Goal: Transaction & Acquisition: Subscribe to service/newsletter

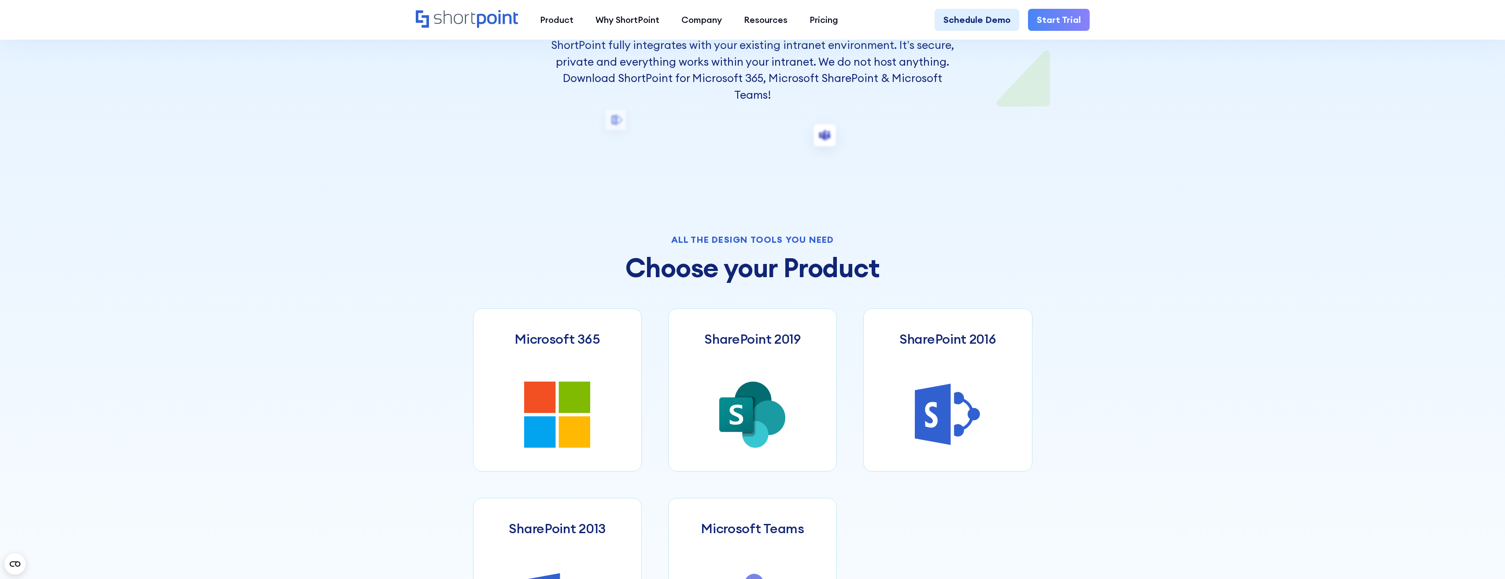
scroll to position [308, 0]
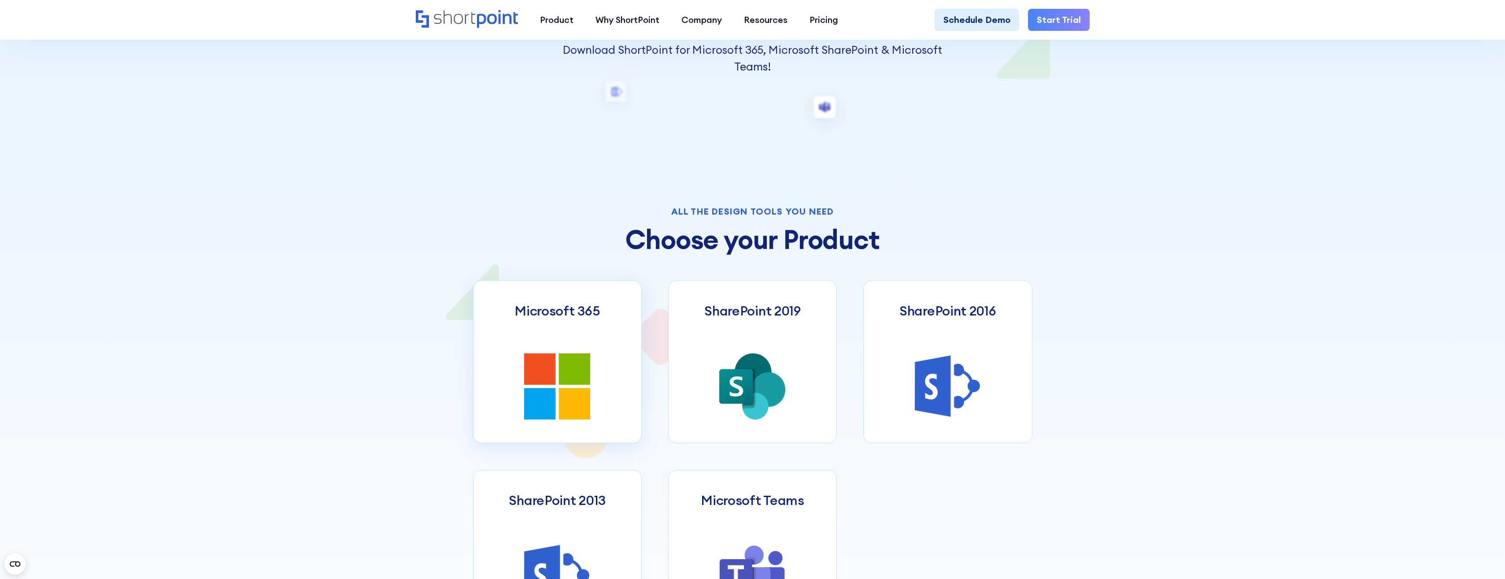
click at [575, 337] on link "Microsoft 365" at bounding box center [557, 361] width 169 height 163
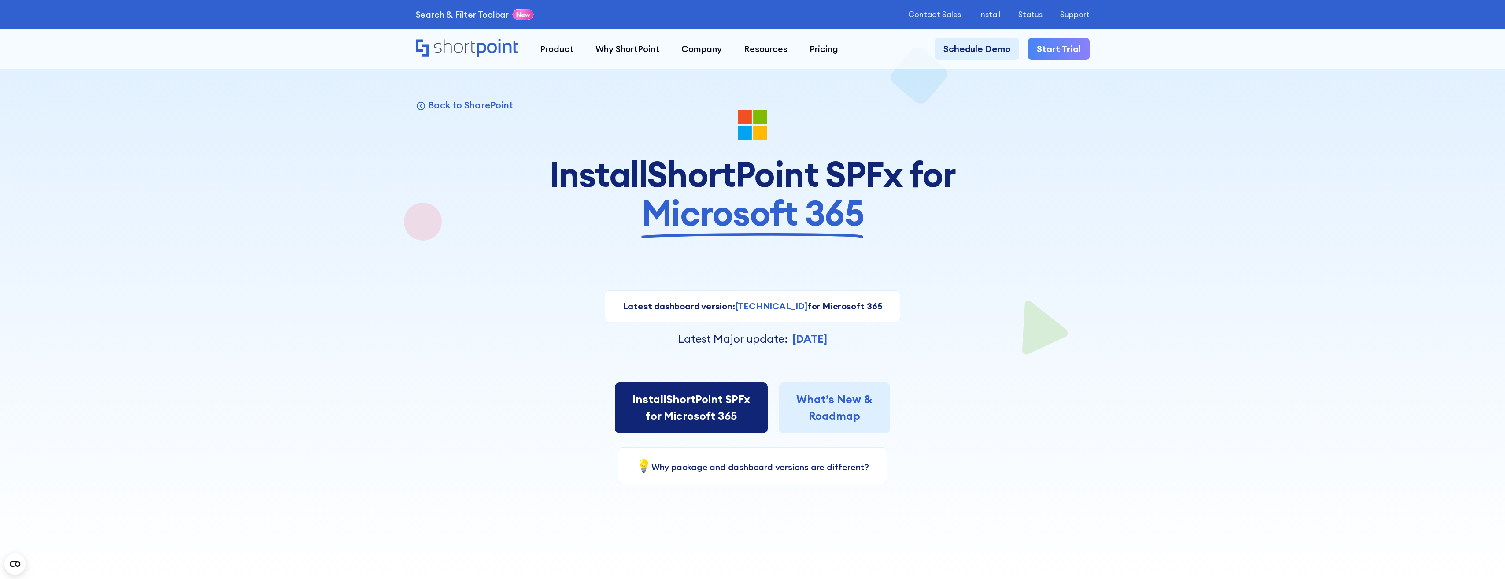
click at [699, 421] on link "Install ShortPoint SPFx for Microsoft 365" at bounding box center [691, 407] width 153 height 51
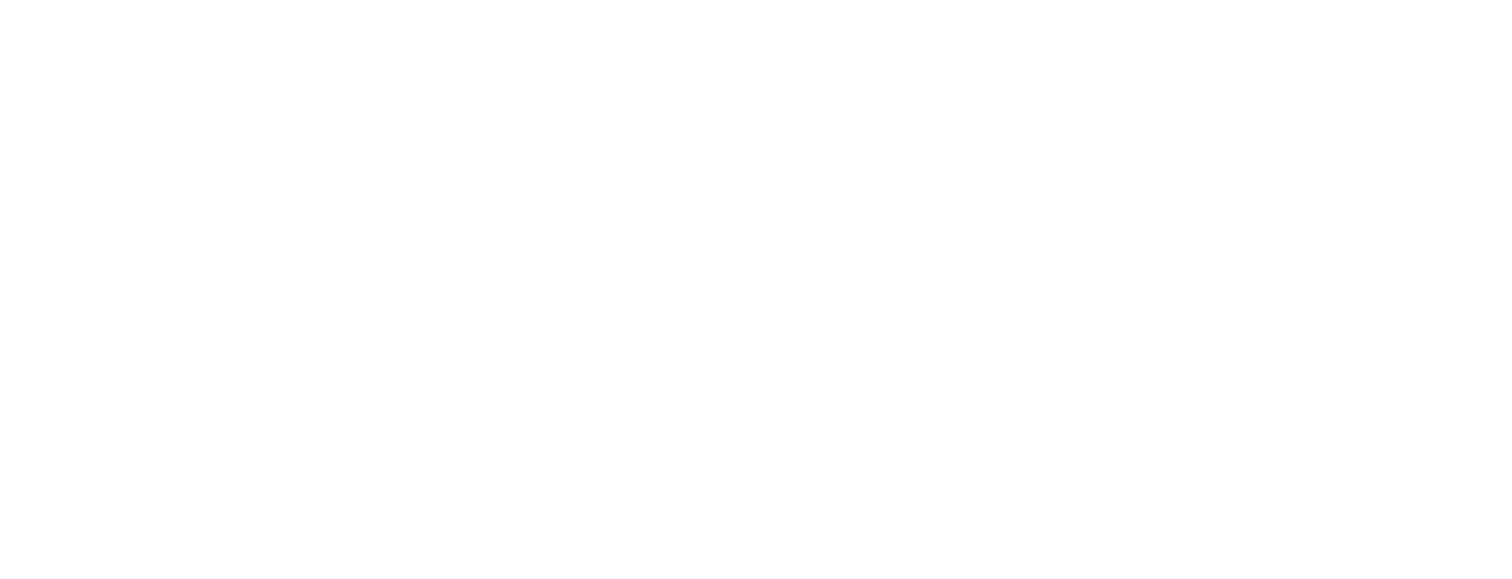
select select "Microsoft 365"
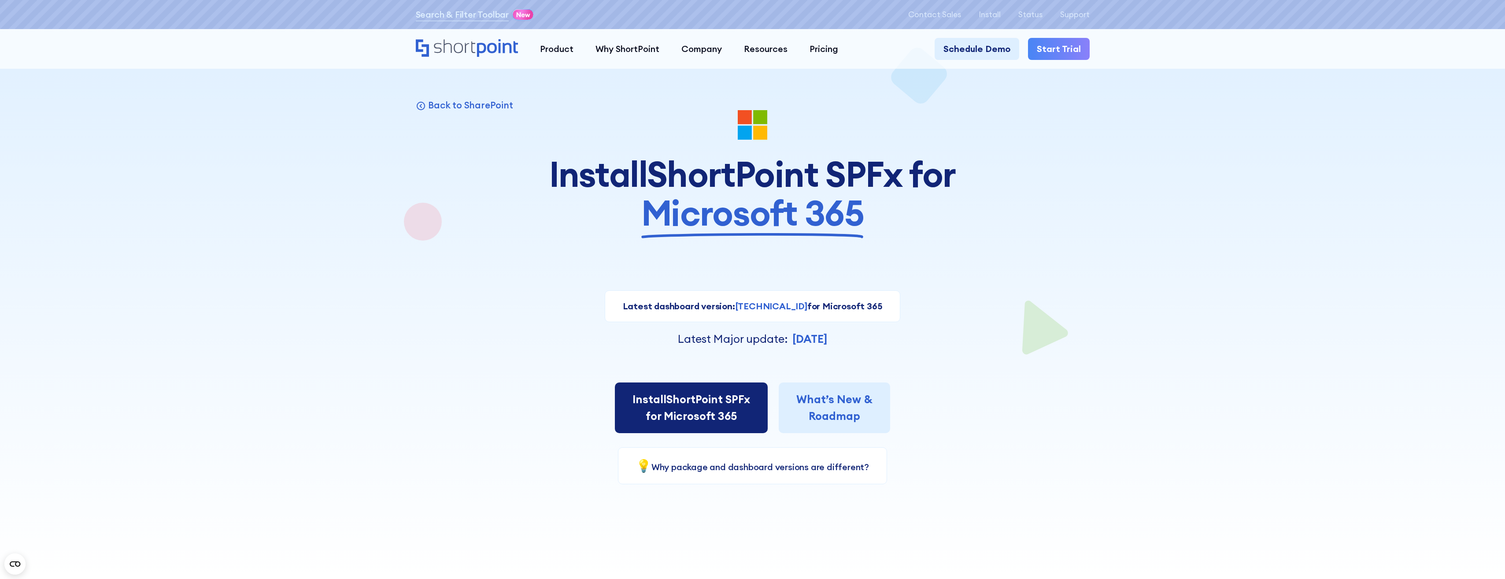
click at [700, 399] on link "Install ShortPoint SPFx for Microsoft 365" at bounding box center [691, 407] width 153 height 51
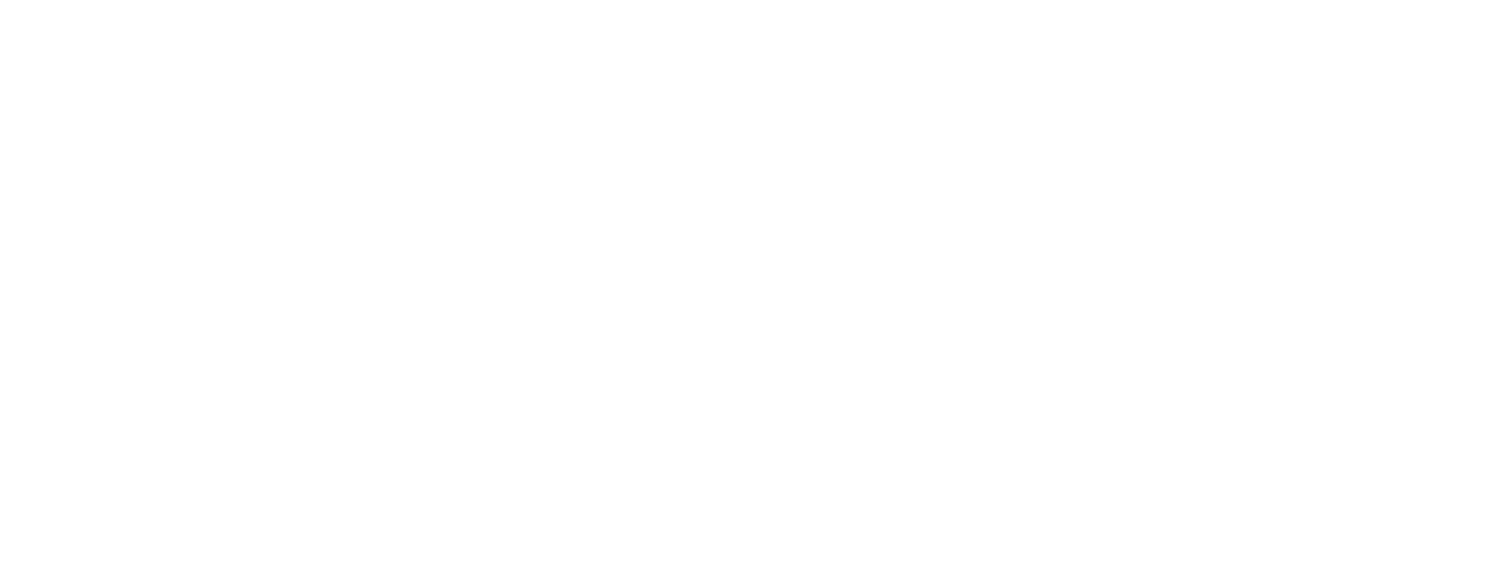
select select "Microsoft 365"
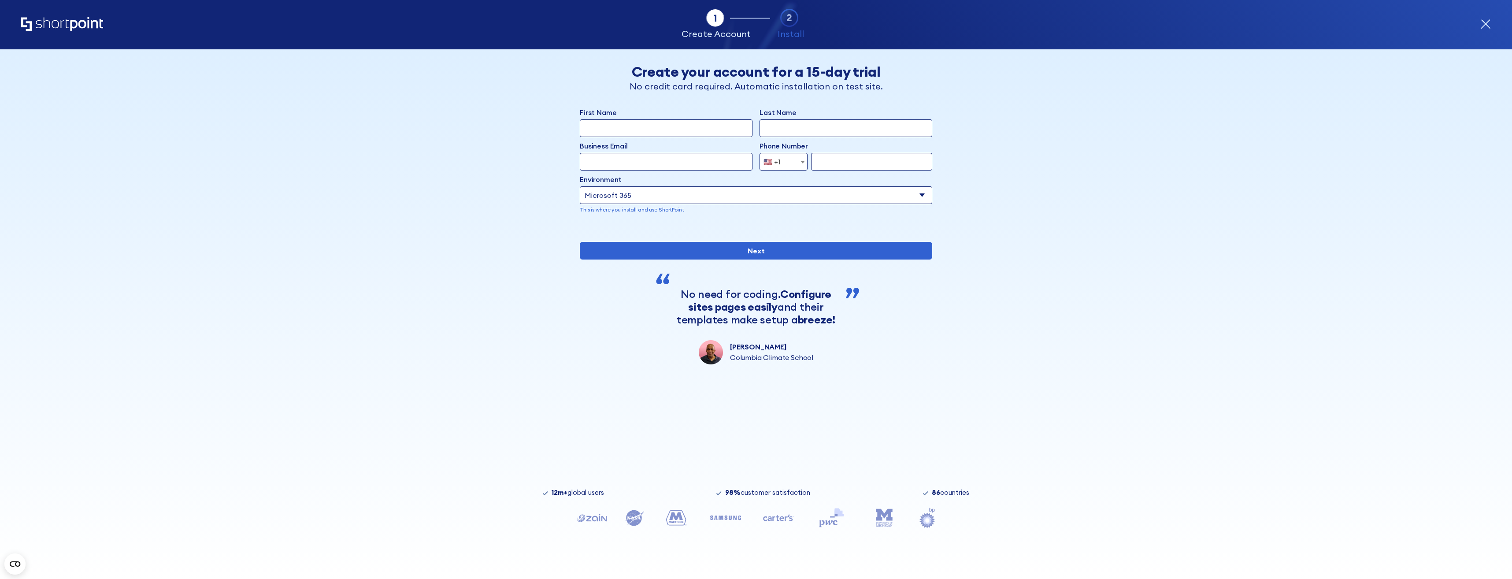
click at [442, 230] on div "Tab 1 Tab 2 Tab 3 Tab 4 Tell us more about you New customer Existing customer B…" at bounding box center [756, 313] width 1512 height 529
click at [739, 259] on input "Next" at bounding box center [756, 251] width 352 height 18
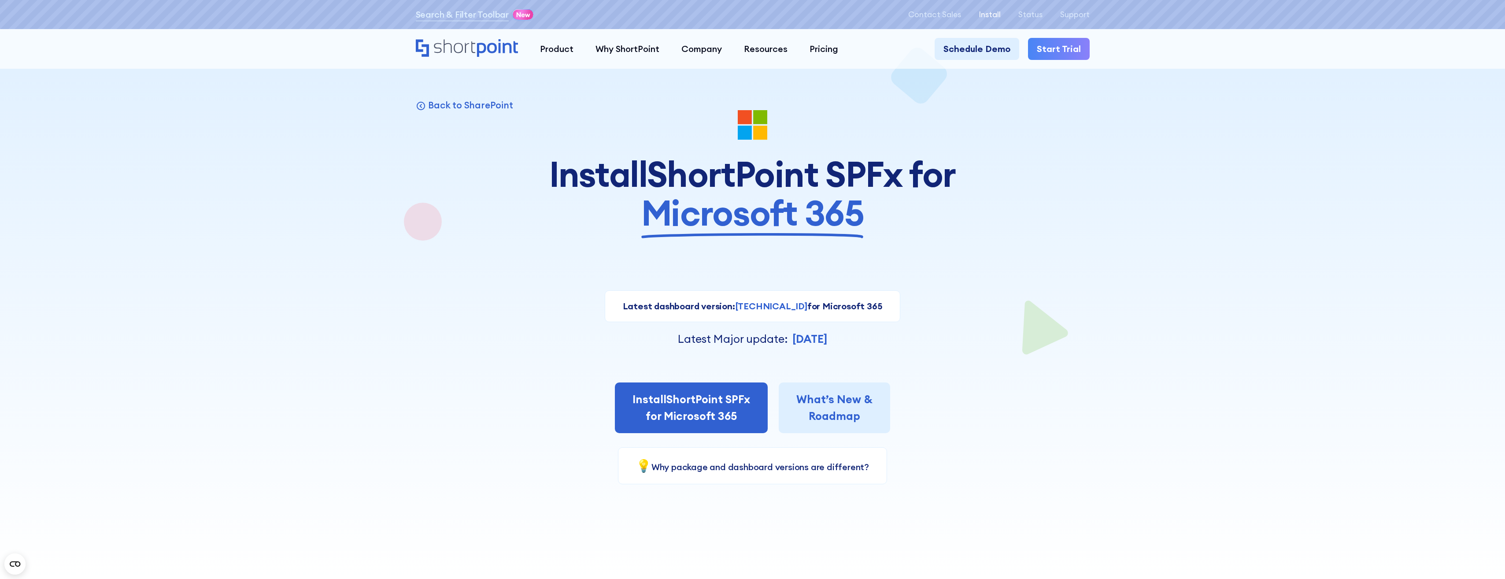
click at [987, 12] on p "Install" at bounding box center [990, 14] width 22 height 9
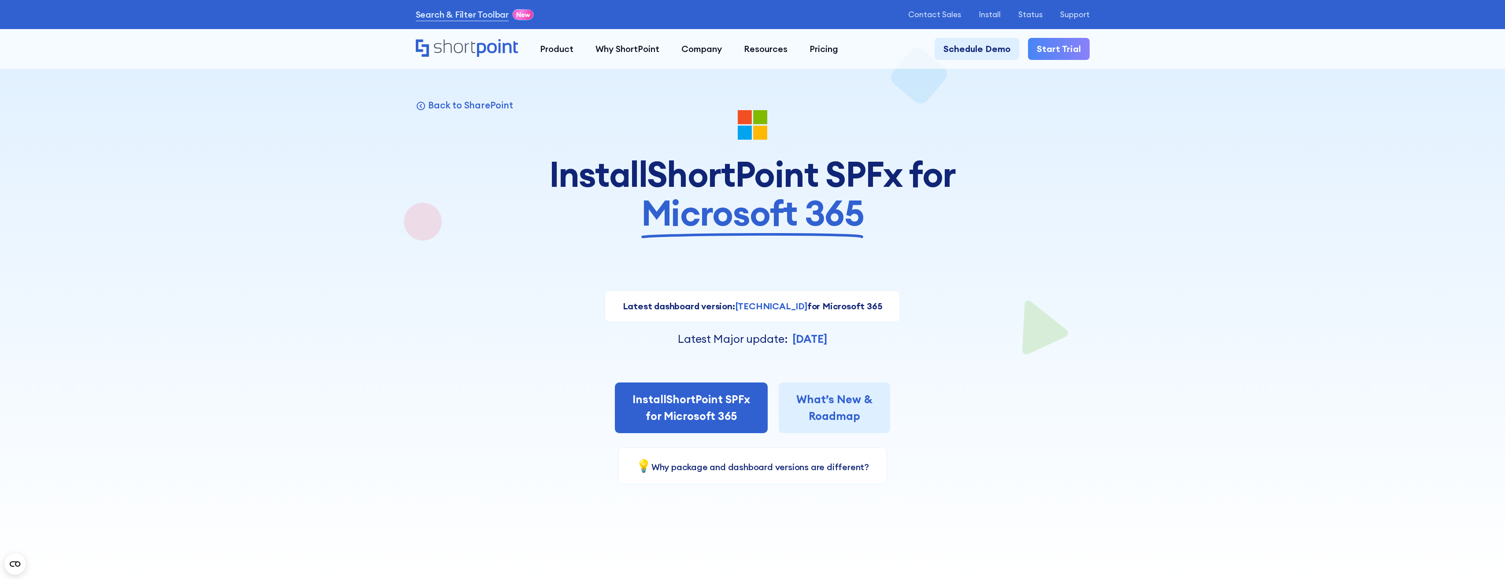
click at [79, 206] on div at bounding box center [752, 289] width 1505 height 579
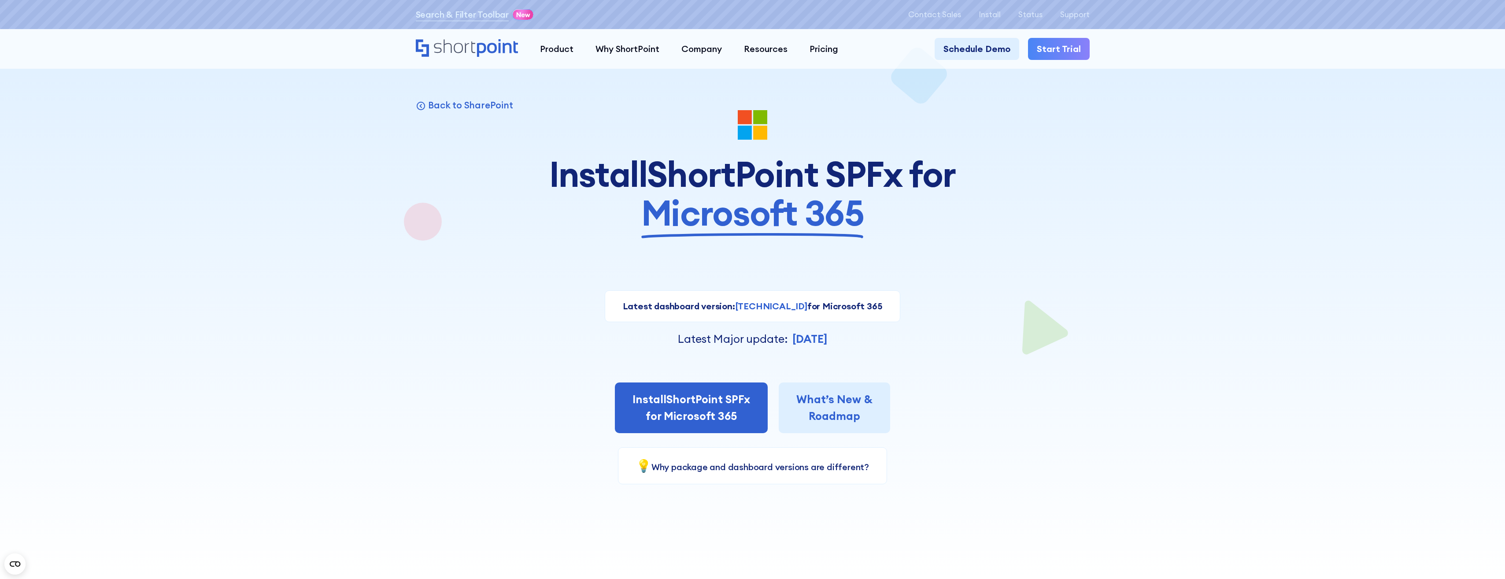
click at [1192, 489] on div at bounding box center [752, 289] width 1505 height 579
click at [288, 260] on div at bounding box center [752, 289] width 1505 height 579
click at [770, 266] on div "Back to SharePoint Install ShortPoint SPFx for Microsoft 365 Latest dashboard v…" at bounding box center [753, 297] width 674 height 374
click at [387, 273] on div at bounding box center [752, 289] width 793 height 579
click at [278, 260] on div at bounding box center [752, 289] width 1505 height 579
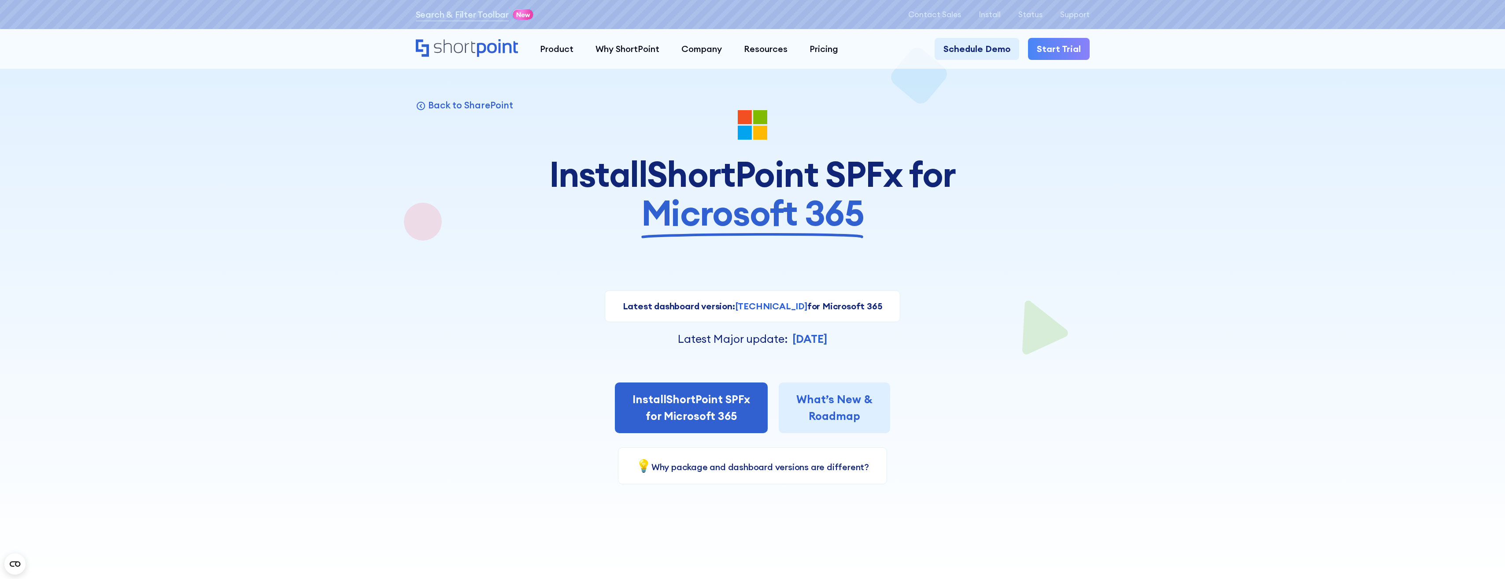
click at [1235, 239] on div at bounding box center [752, 289] width 1505 height 579
click at [300, 17] on div "Search & Filter Toolbar -744 Days -22 Hours -60 Minutes -51 Seconds Until Launc…" at bounding box center [752, 14] width 1505 height 29
click at [204, 241] on div at bounding box center [752, 289] width 1505 height 579
click at [205, 241] on div at bounding box center [752, 289] width 1505 height 579
click at [205, 239] on div at bounding box center [752, 289] width 1505 height 579
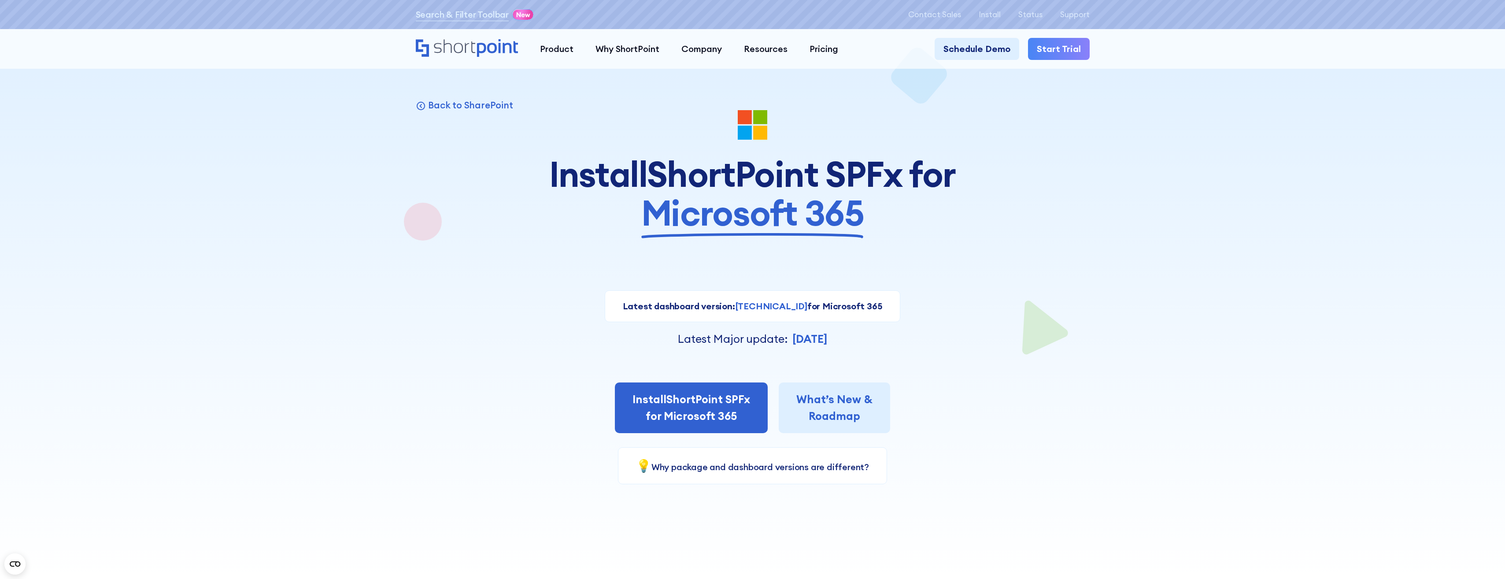
click at [207, 232] on div at bounding box center [752, 289] width 1505 height 579
click at [252, 270] on div at bounding box center [752, 289] width 1505 height 579
click at [250, 274] on div at bounding box center [752, 289] width 1505 height 579
click at [242, 255] on div at bounding box center [752, 289] width 1505 height 579
click at [247, 285] on div at bounding box center [752, 289] width 1505 height 579
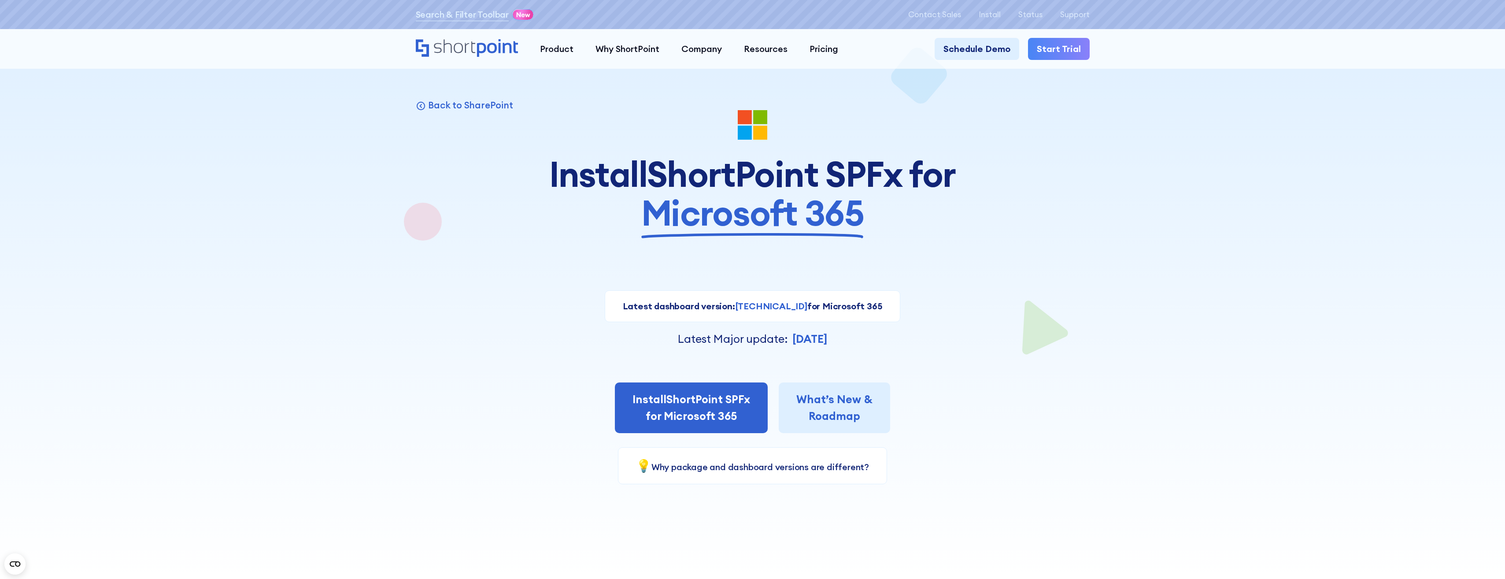
click at [286, 200] on div at bounding box center [752, 289] width 1505 height 579
click at [301, 196] on div at bounding box center [752, 289] width 1505 height 579
click at [351, 326] on div at bounding box center [752, 289] width 1505 height 579
click at [339, 323] on div at bounding box center [752, 289] width 1505 height 579
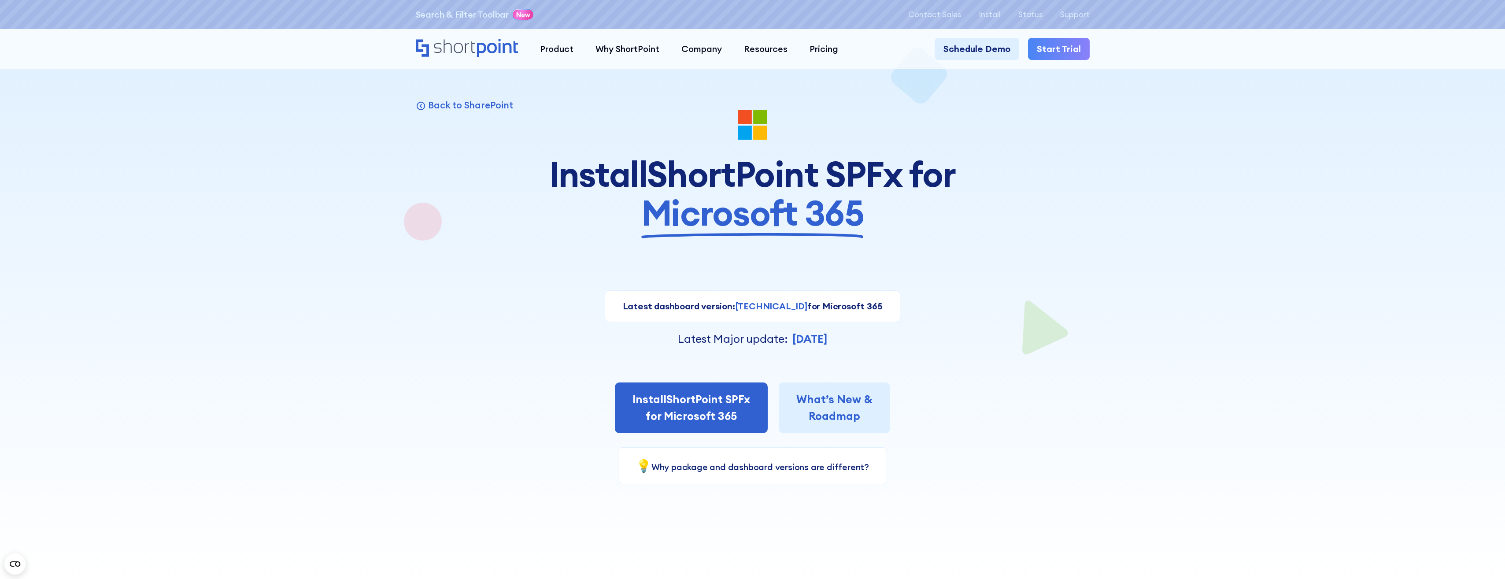
click at [211, 85] on div at bounding box center [752, 289] width 1505 height 579
click at [203, 100] on div at bounding box center [752, 289] width 1505 height 579
click at [192, 64] on div "Product works with SharePoint Microsoft Teams SAP Explore Templates Elements In…" at bounding box center [752, 49] width 1505 height 40
click at [176, 69] on div at bounding box center [752, 289] width 1505 height 579
drag, startPoint x: 220, startPoint y: 284, endPoint x: 225, endPoint y: 280, distance: 6.3
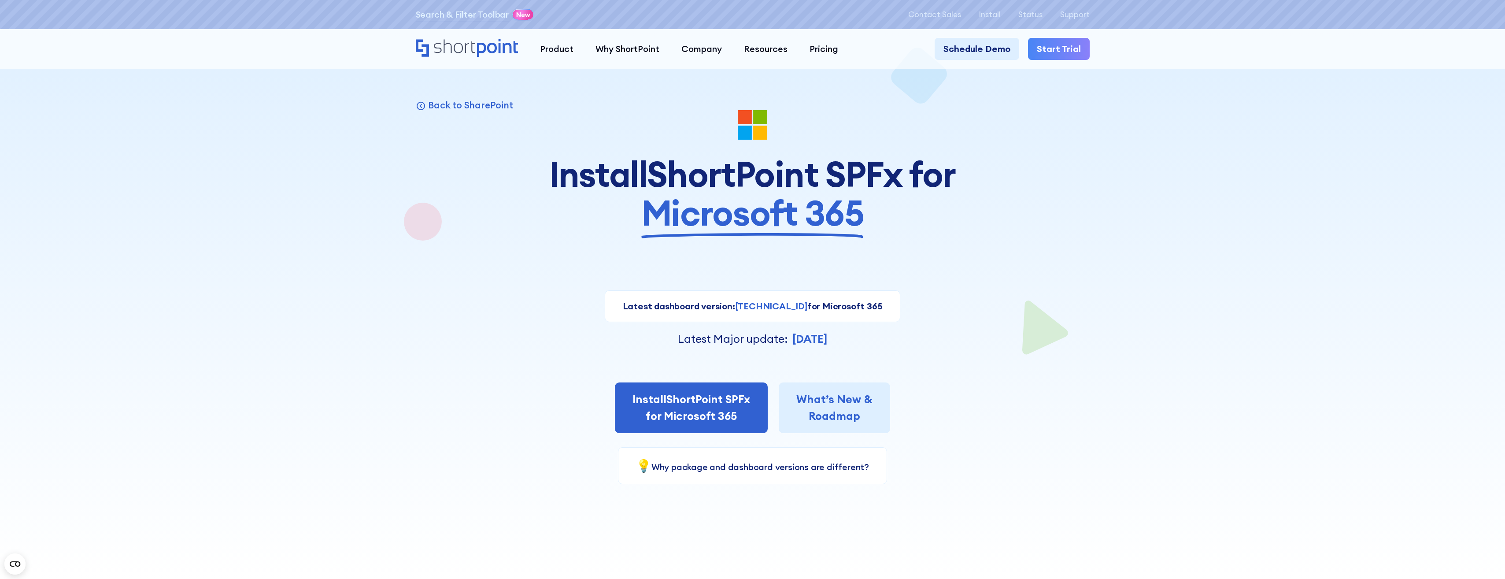
click at [221, 281] on div at bounding box center [752, 289] width 1505 height 579
click at [415, 324] on div at bounding box center [752, 289] width 793 height 579
drag, startPoint x: 670, startPoint y: 416, endPoint x: 641, endPoint y: 393, distance: 37.0
click at [670, 416] on link "Install ShortPoint SPFx for Microsoft 365" at bounding box center [691, 407] width 153 height 51
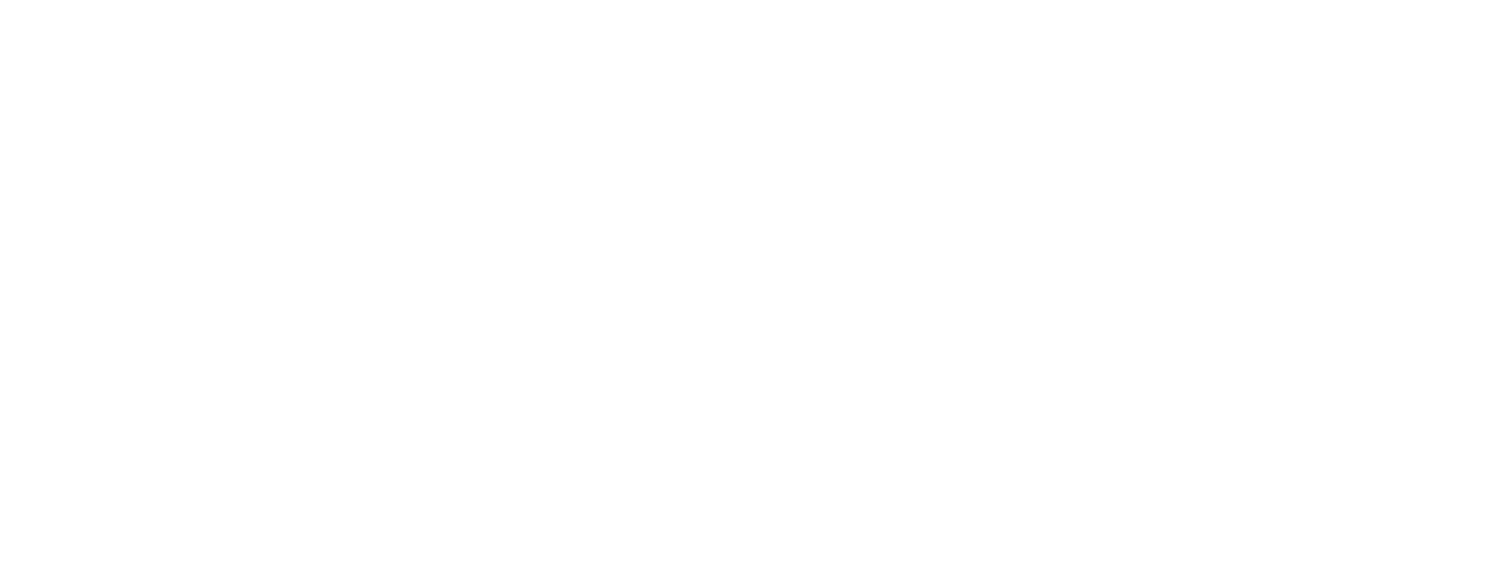
select select "Microsoft 365"
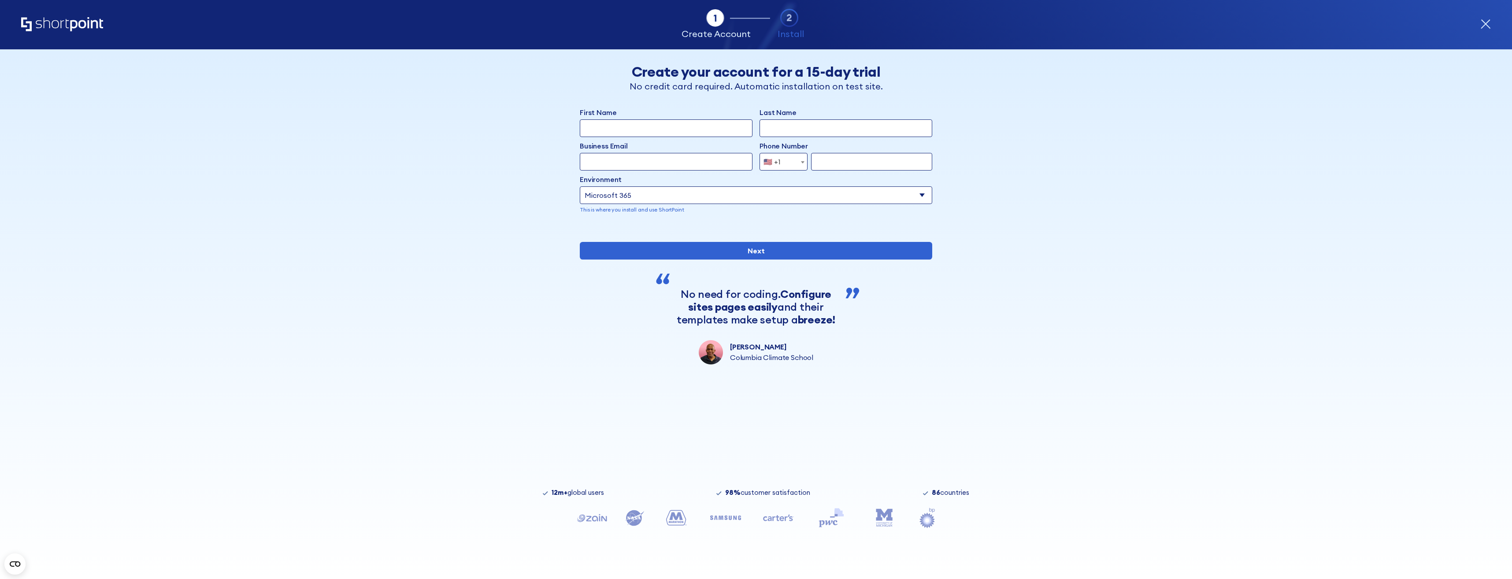
click at [637, 126] on input "First Name" at bounding box center [666, 128] width 173 height 18
type input "[PERSON_NAME]"
type input "[EMAIL_ADDRESS][DOMAIN_NAME]"
select select "+1"
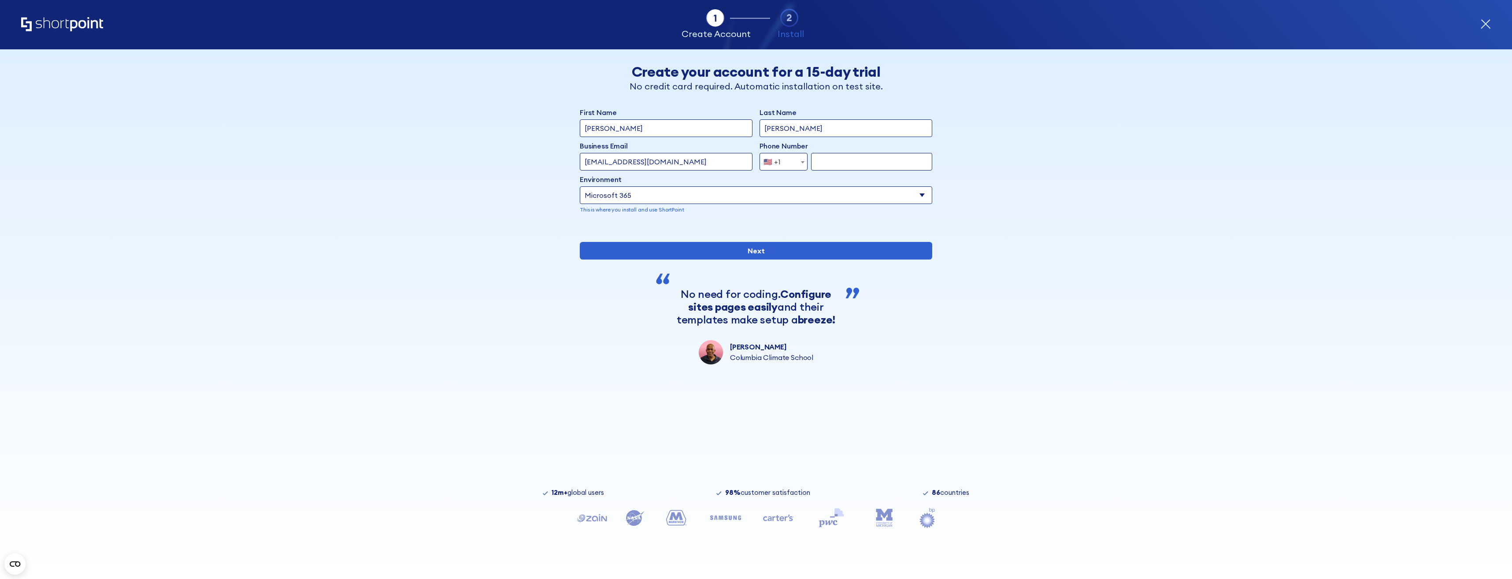
type input "6822174652"
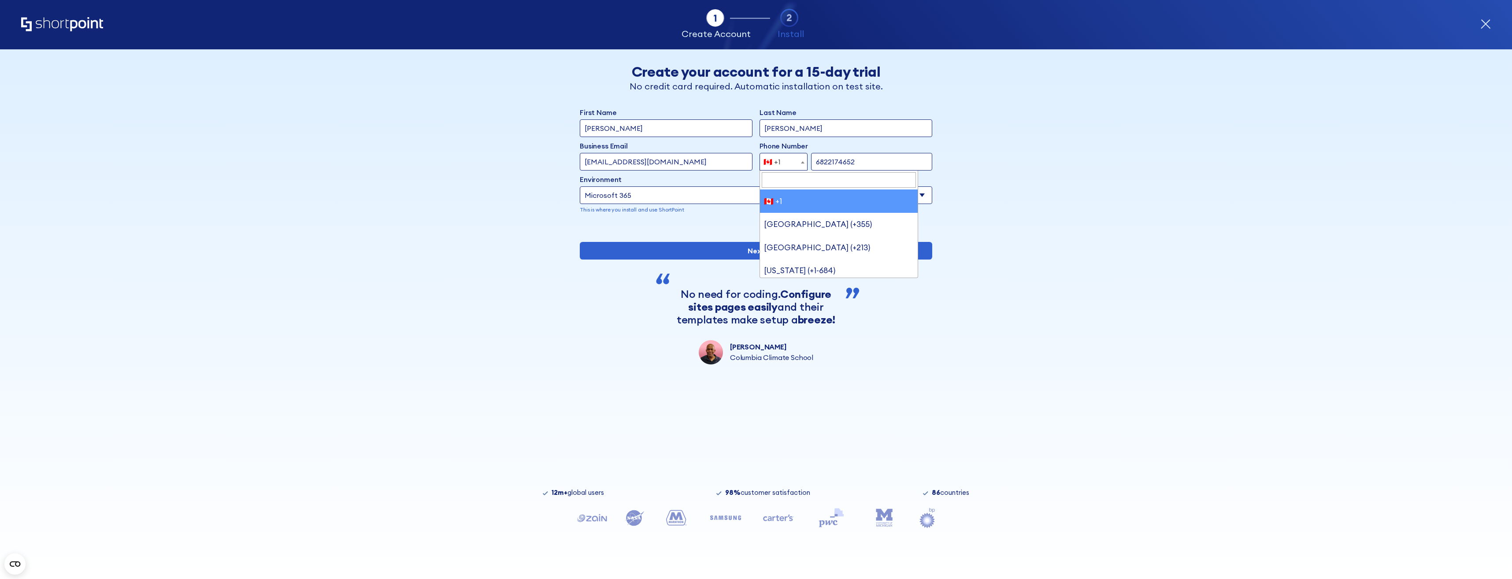
click at [787, 166] on span "🇨🇦 +1" at bounding box center [783, 162] width 48 height 18
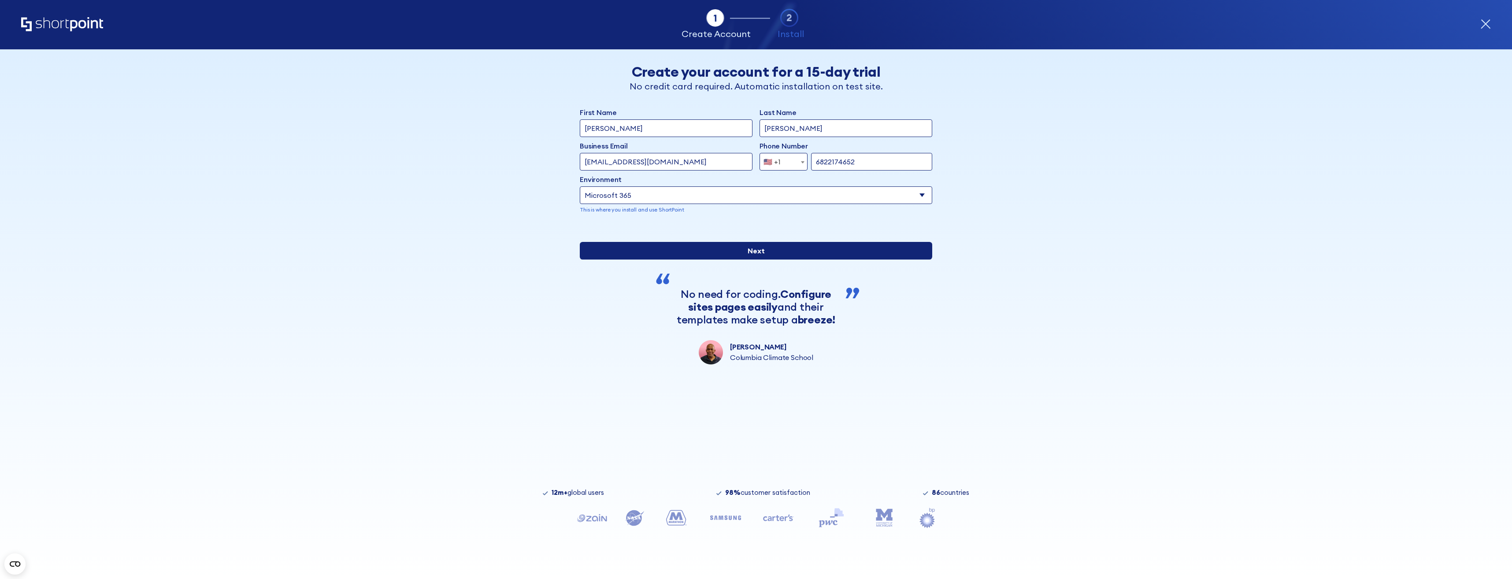
click at [755, 259] on input "Next" at bounding box center [756, 251] width 352 height 18
